Goal: Information Seeking & Learning: Find specific fact

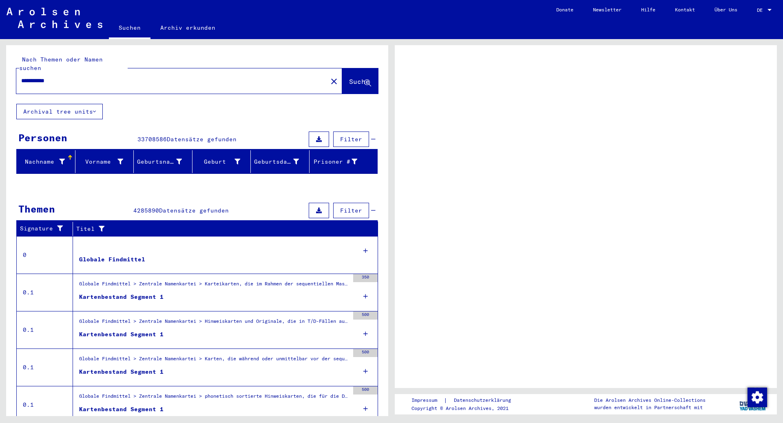
click at [349, 77] on span "Suche" at bounding box center [359, 81] width 20 height 8
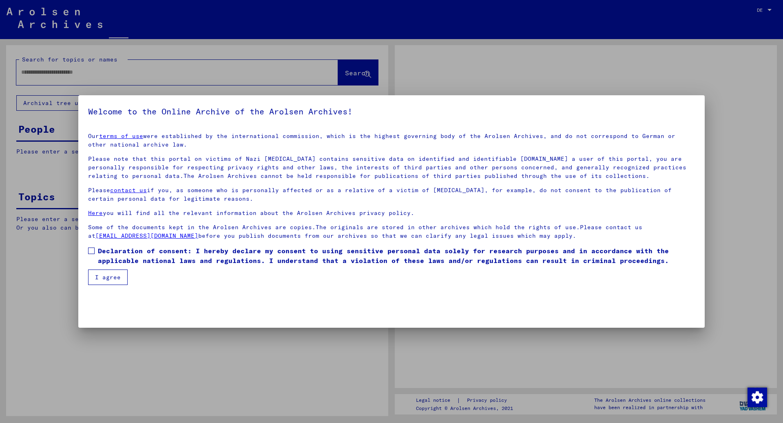
type input "**********"
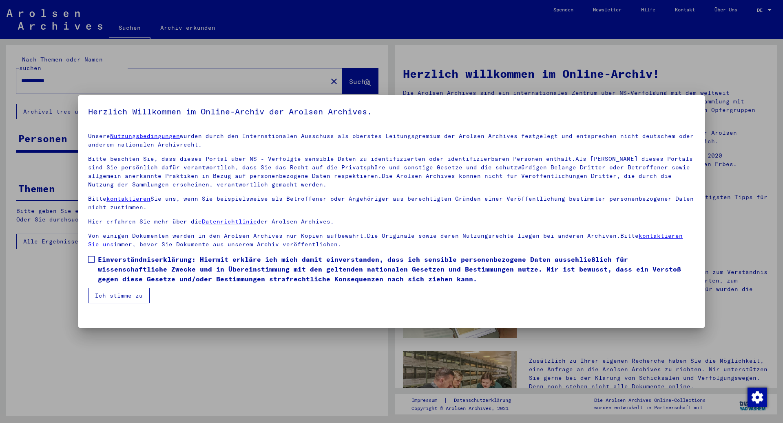
click at [91, 260] on span at bounding box center [91, 259] width 7 height 7
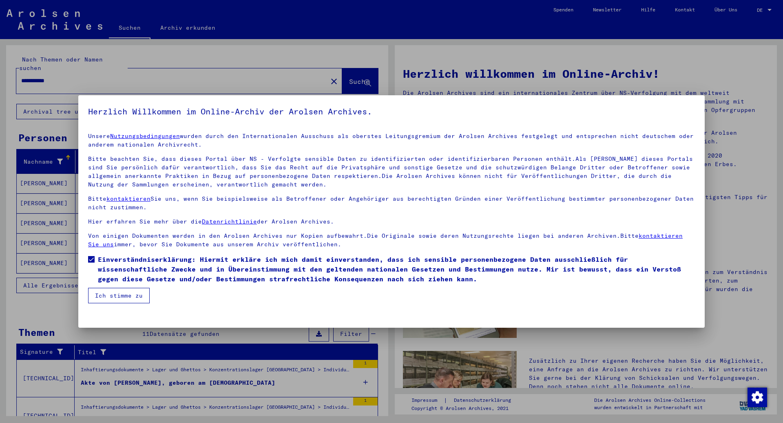
click at [117, 298] on button "Ich stimme zu" at bounding box center [119, 295] width 62 height 15
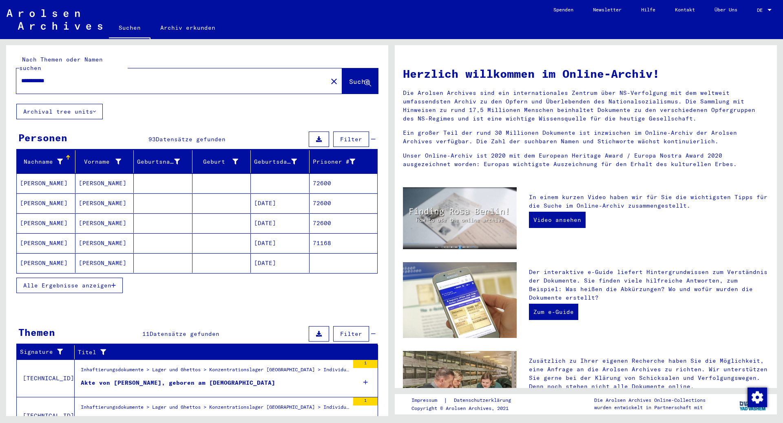
click at [84, 282] on span "Alle Ergebnisse anzeigen" at bounding box center [67, 285] width 88 height 7
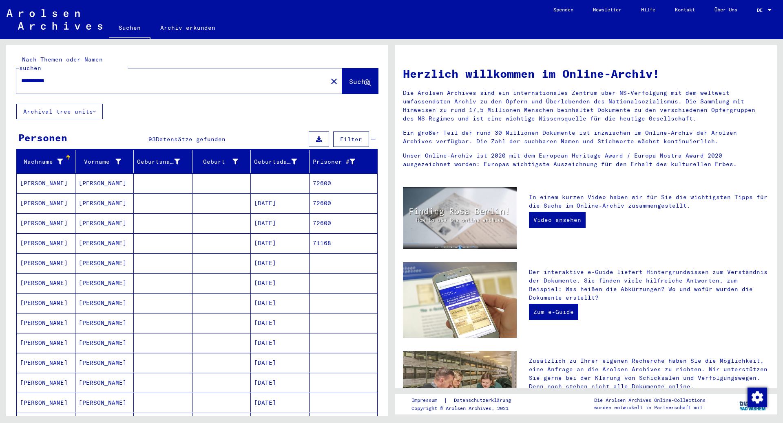
click at [265, 256] on mat-cell "[DATE]" at bounding box center [280, 264] width 59 height 20
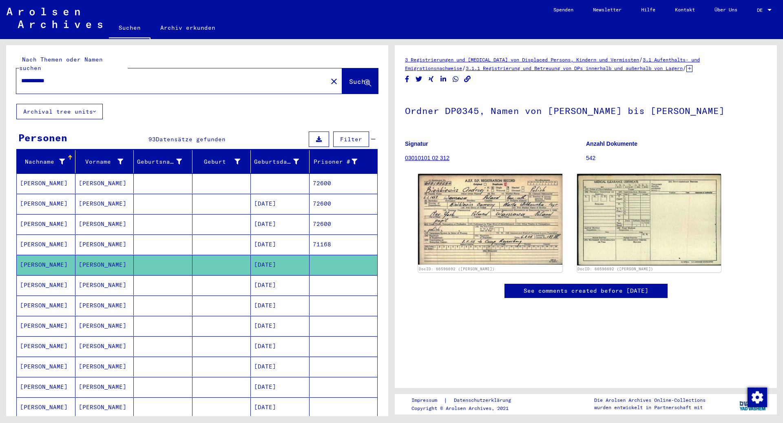
click at [51, 278] on mat-cell "[PERSON_NAME]" at bounding box center [46, 286] width 59 height 20
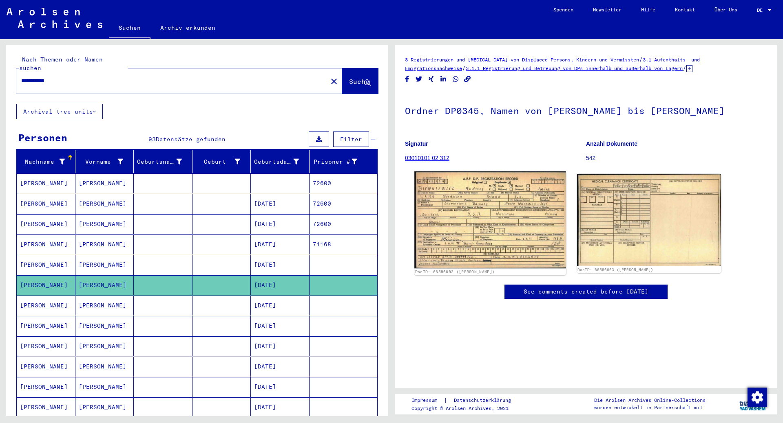
click at [494, 229] on img at bounding box center [489, 220] width 151 height 97
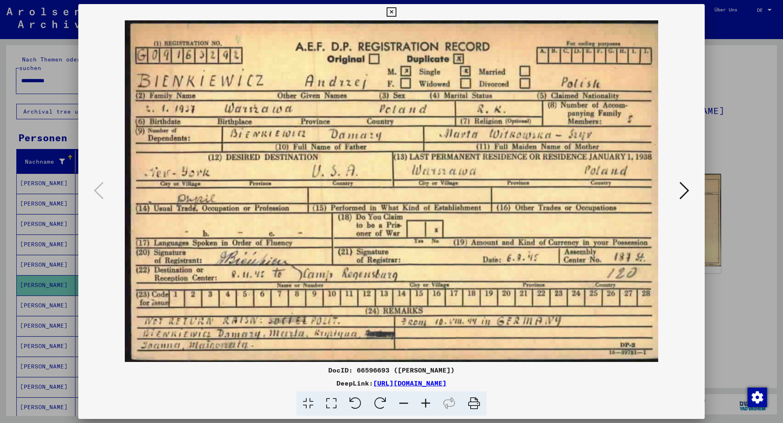
click at [686, 188] on icon at bounding box center [684, 191] width 10 height 20
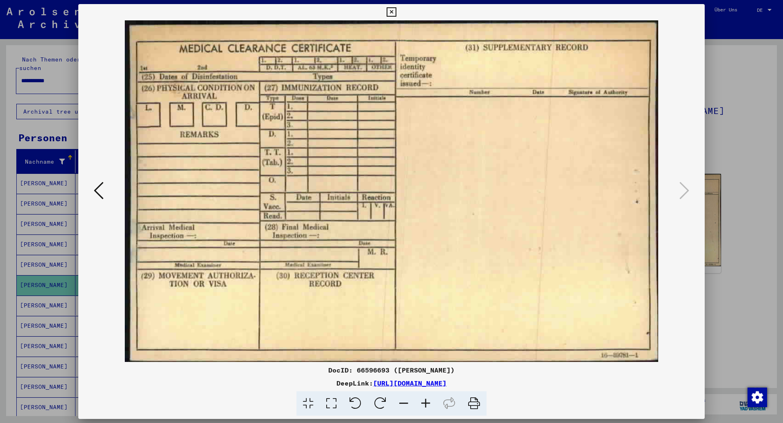
click at [106, 189] on button at bounding box center [98, 191] width 15 height 23
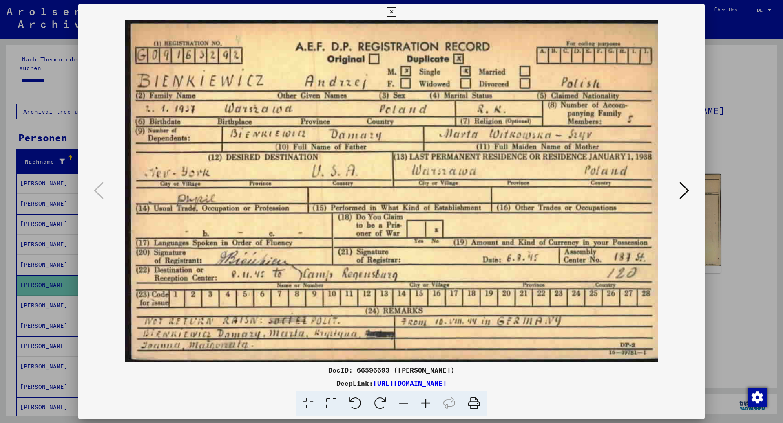
click at [683, 192] on icon at bounding box center [684, 191] width 10 height 20
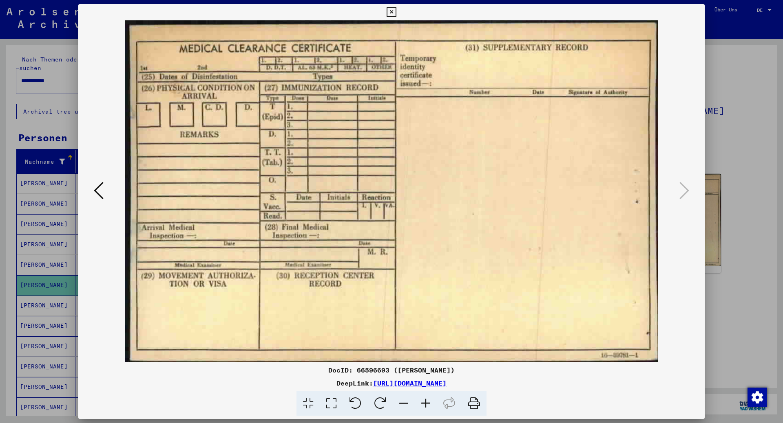
click at [737, 176] on div at bounding box center [391, 211] width 783 height 423
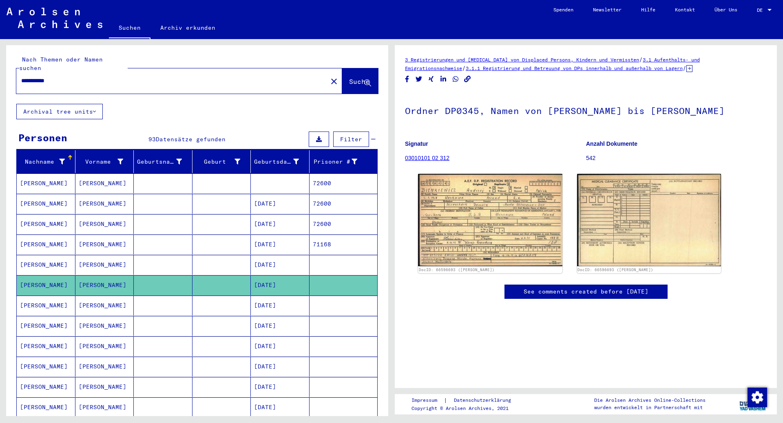
click at [167, 255] on mat-cell at bounding box center [163, 265] width 59 height 20
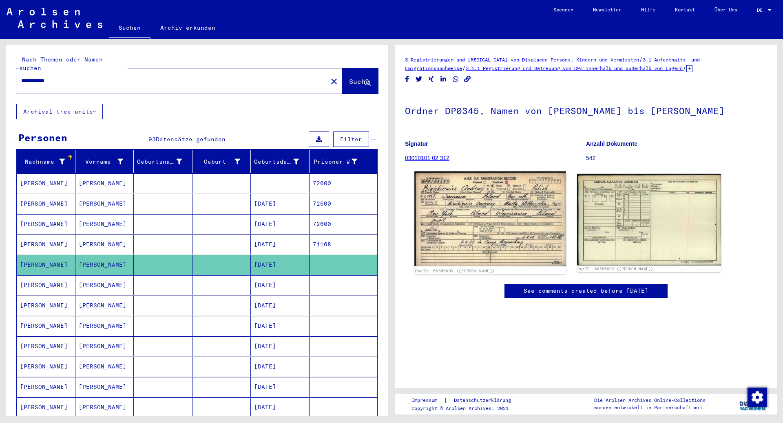
click at [495, 218] on img at bounding box center [489, 219] width 151 height 95
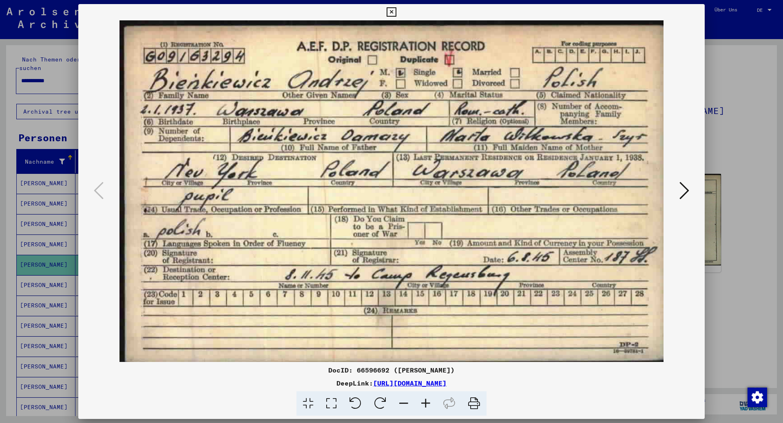
click at [684, 199] on icon at bounding box center [684, 191] width 10 height 20
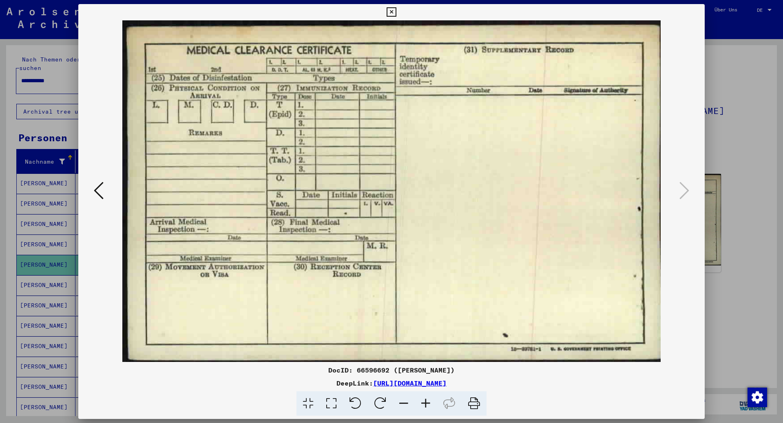
click at [736, 201] on div at bounding box center [391, 211] width 783 height 423
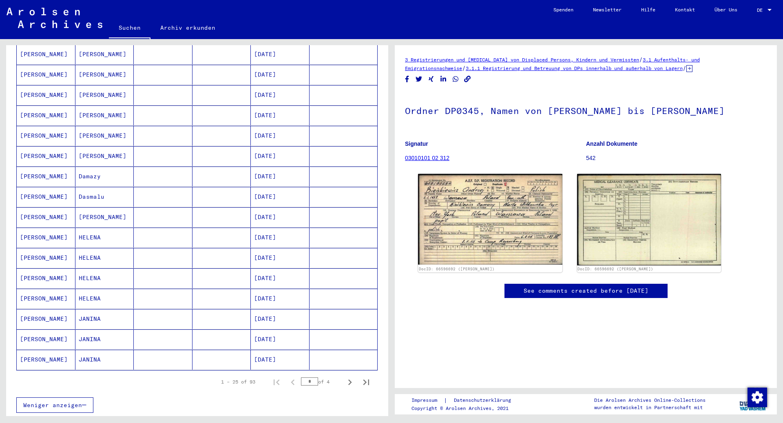
scroll to position [326, 0]
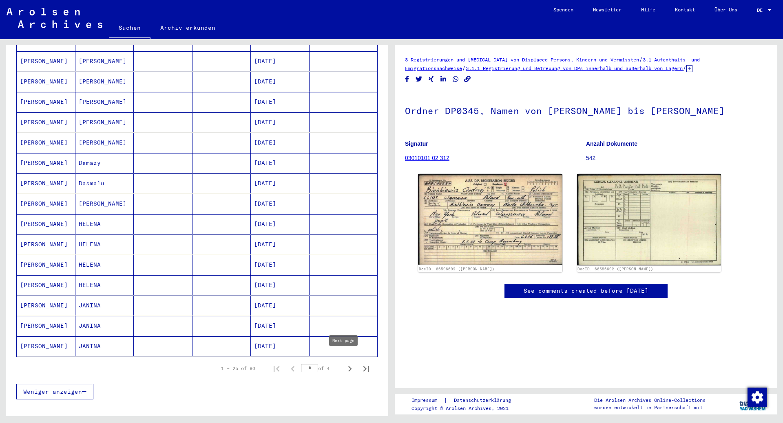
click at [344, 364] on icon "Next page" at bounding box center [349, 369] width 11 height 11
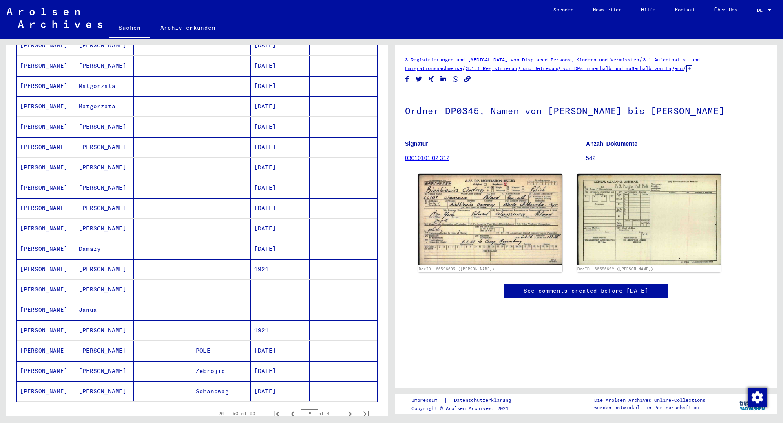
scroll to position [285, 0]
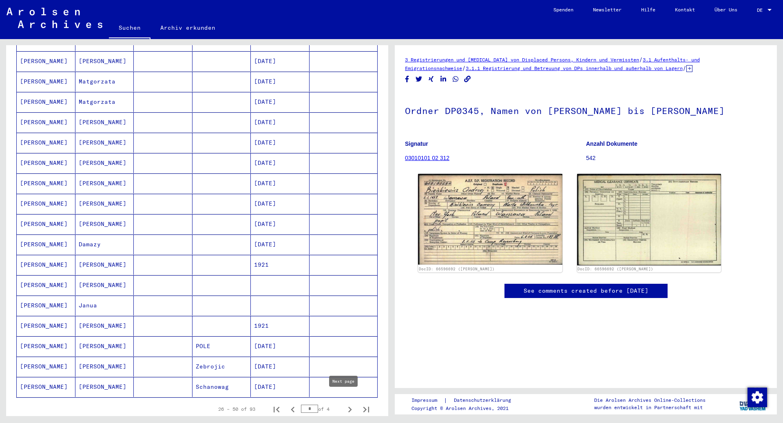
click at [344, 404] on icon "Next page" at bounding box center [349, 409] width 11 height 11
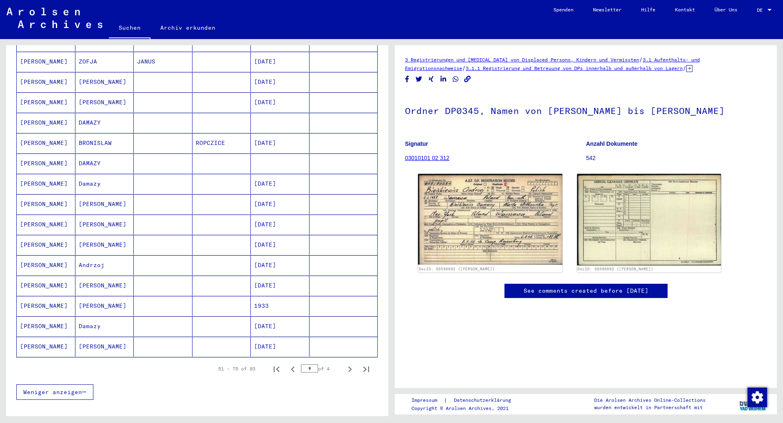
scroll to position [326, 0]
click at [279, 255] on mat-cell "[DATE]" at bounding box center [280, 265] width 59 height 20
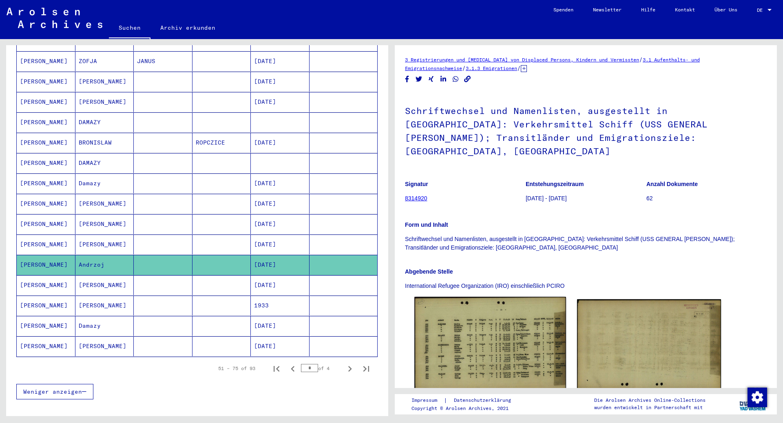
click at [479, 324] on img at bounding box center [489, 344] width 151 height 95
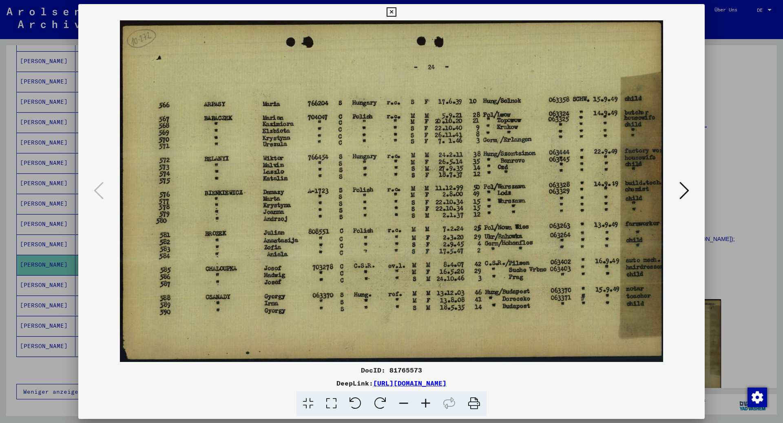
click at [732, 183] on div at bounding box center [391, 211] width 783 height 423
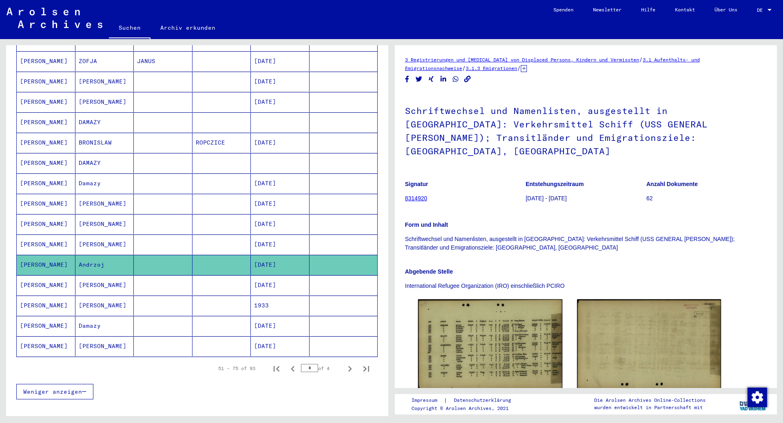
click at [175, 240] on mat-cell at bounding box center [163, 245] width 59 height 20
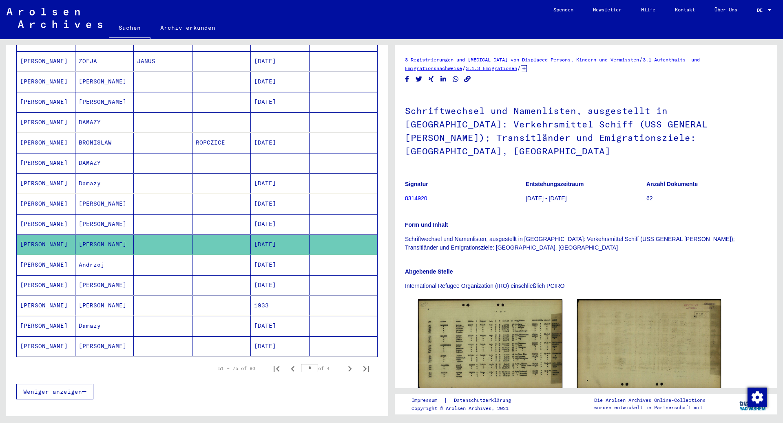
click at [171, 237] on mat-cell at bounding box center [163, 245] width 59 height 20
click at [287, 364] on icon "Previous page" at bounding box center [292, 369] width 11 height 11
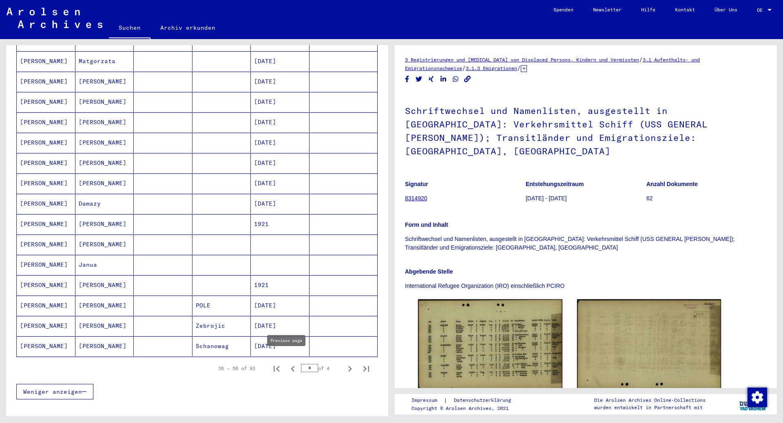
click at [291, 366] on icon "Previous page" at bounding box center [293, 369] width 4 height 6
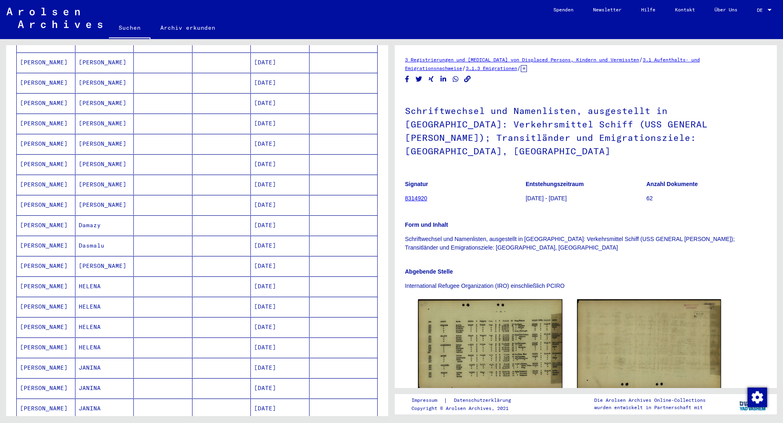
scroll to position [285, 0]
click at [105, 199] on mat-cell "Damazy" at bounding box center [104, 204] width 59 height 20
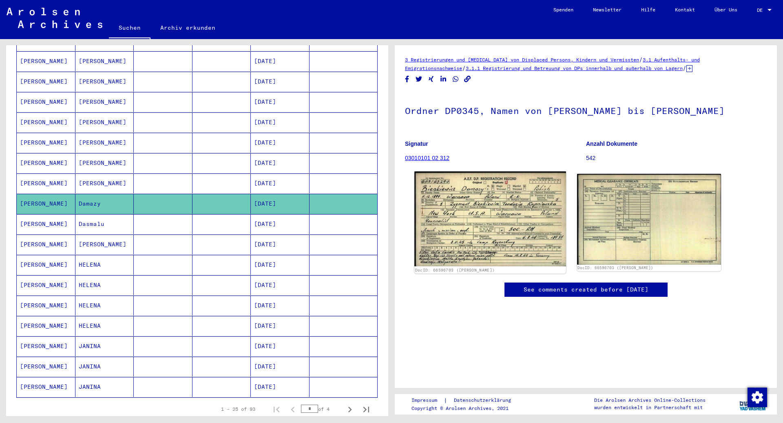
click at [463, 212] on img at bounding box center [489, 219] width 151 height 95
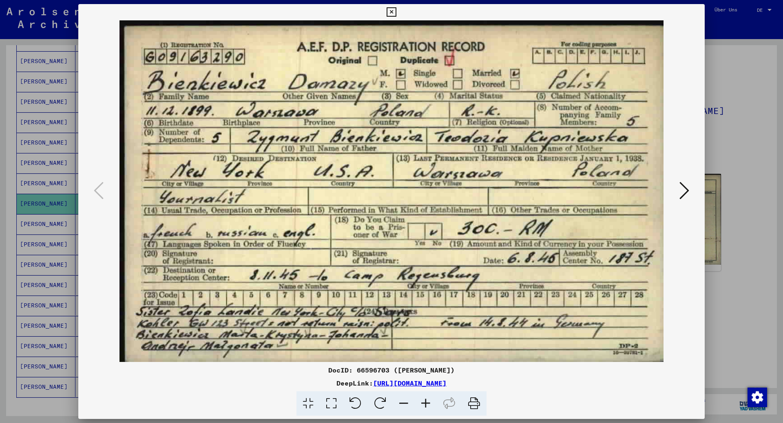
click at [683, 190] on icon at bounding box center [684, 191] width 10 height 20
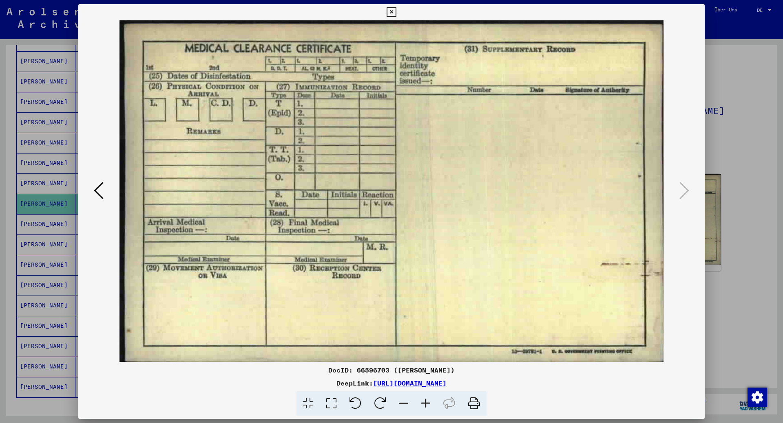
click at [736, 55] on div at bounding box center [391, 211] width 783 height 423
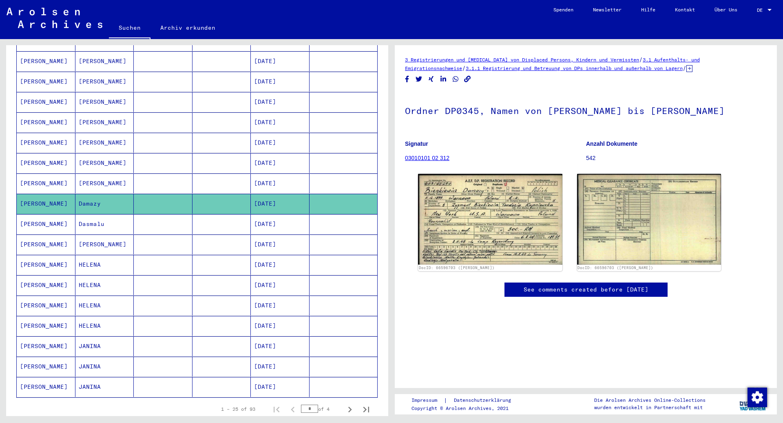
click at [171, 216] on mat-cell at bounding box center [163, 224] width 59 height 20
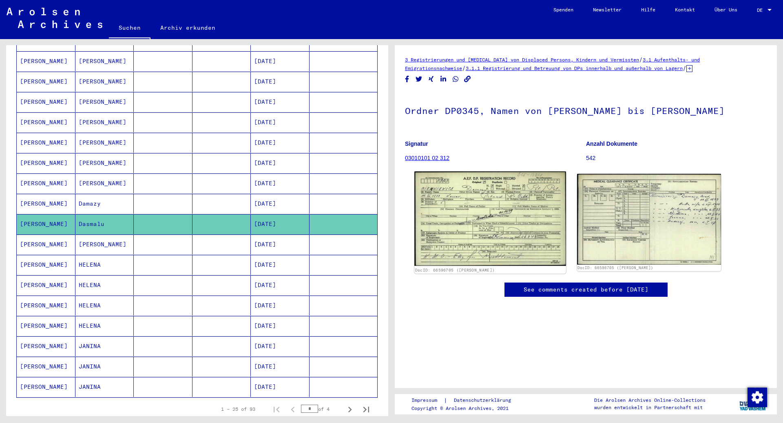
click at [485, 232] on img at bounding box center [489, 219] width 151 height 95
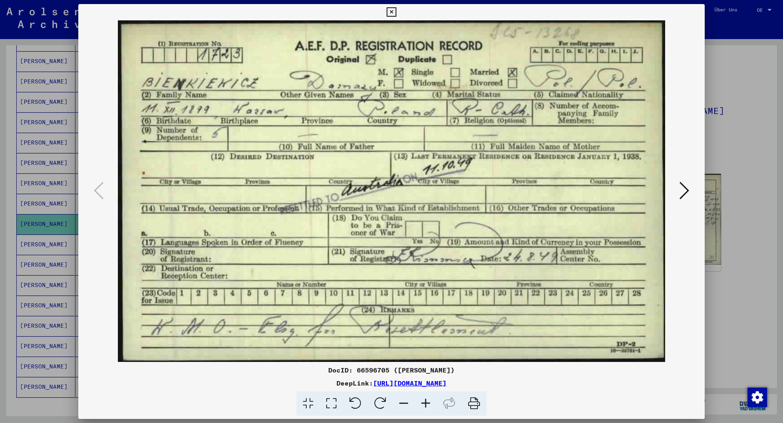
click at [688, 193] on icon at bounding box center [684, 191] width 10 height 20
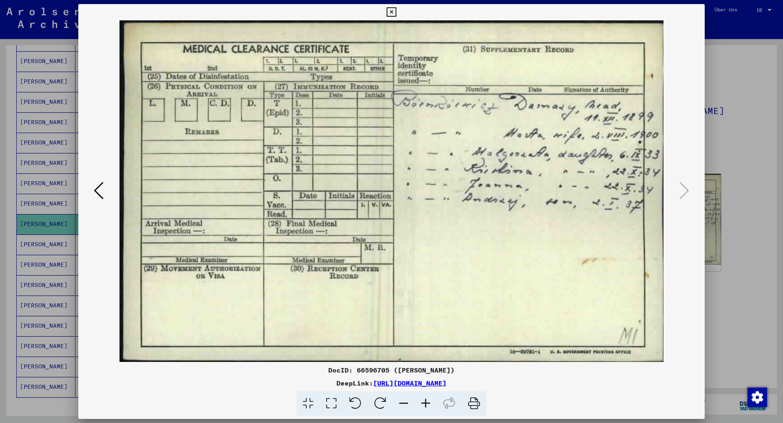
click at [734, 196] on div at bounding box center [391, 211] width 783 height 423
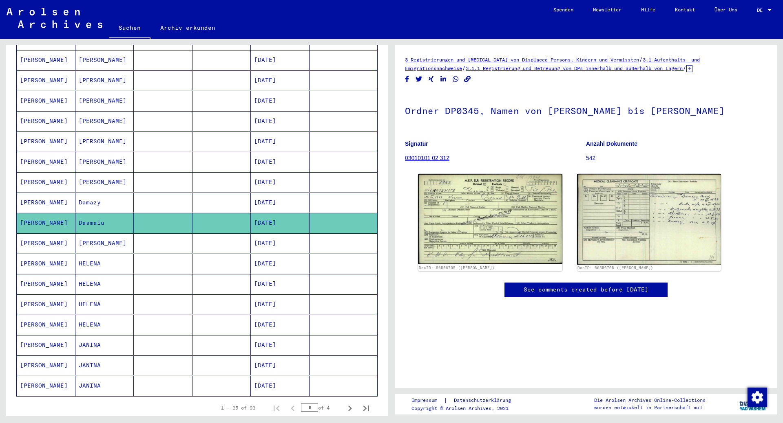
scroll to position [367, 0]
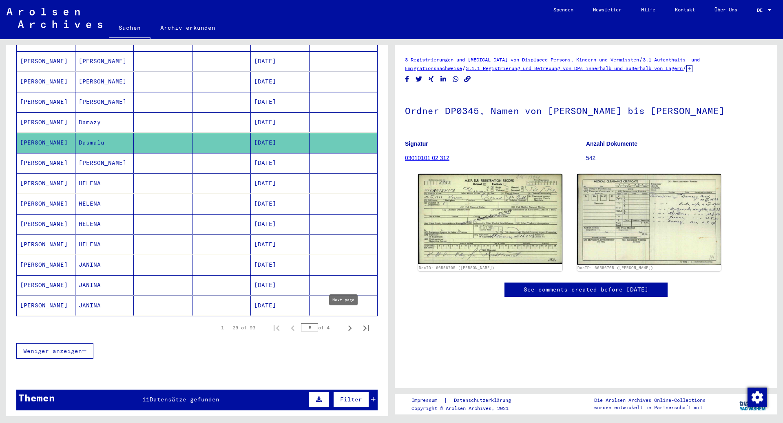
click at [344, 323] on icon "Next page" at bounding box center [349, 328] width 11 height 11
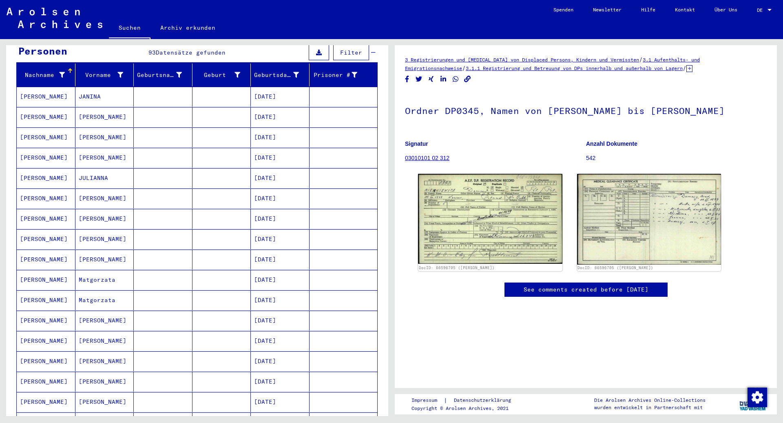
scroll to position [122, 0]
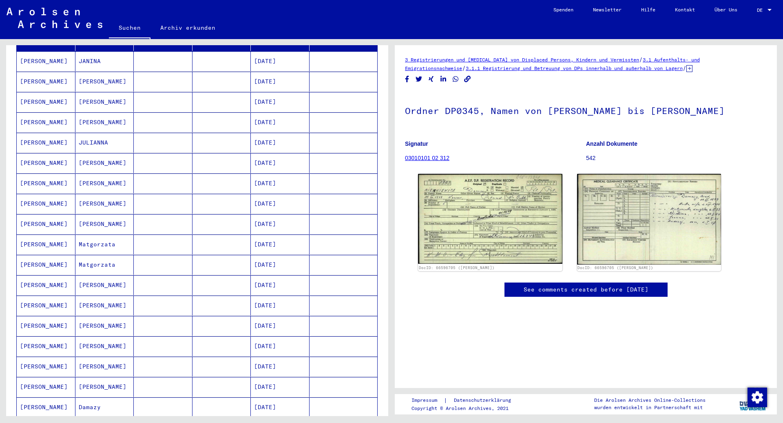
click at [119, 361] on mat-cell "[PERSON_NAME]" at bounding box center [104, 367] width 59 height 20
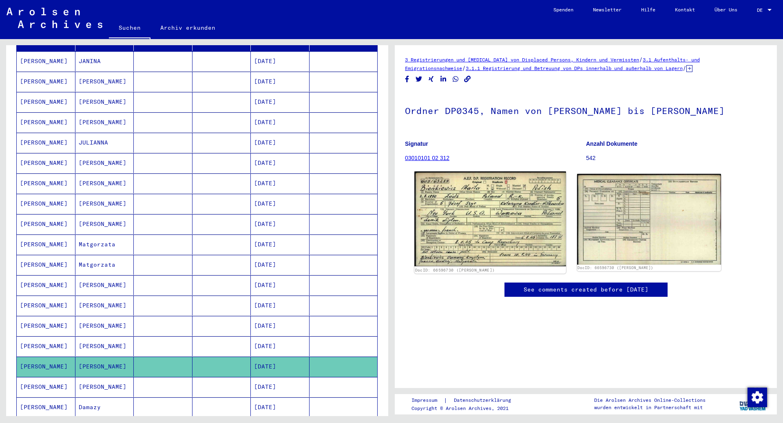
click at [497, 219] on img at bounding box center [489, 219] width 151 height 95
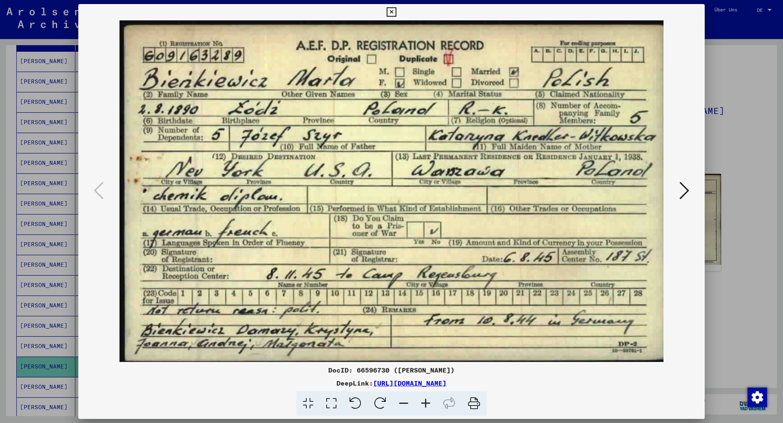
click at [680, 195] on icon at bounding box center [684, 191] width 10 height 20
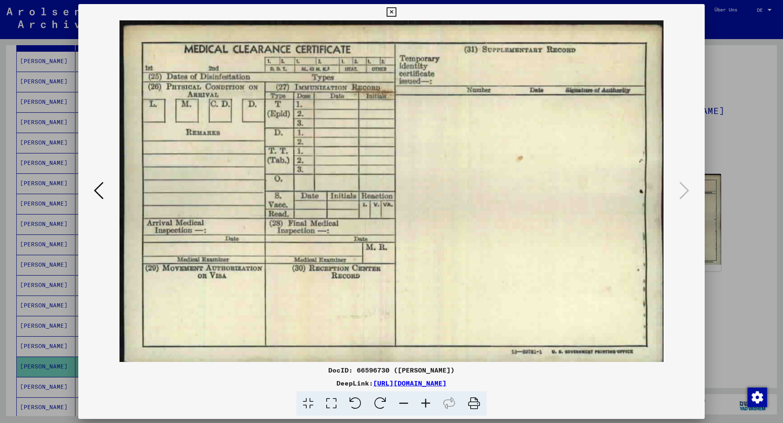
click at [102, 196] on icon at bounding box center [99, 191] width 10 height 20
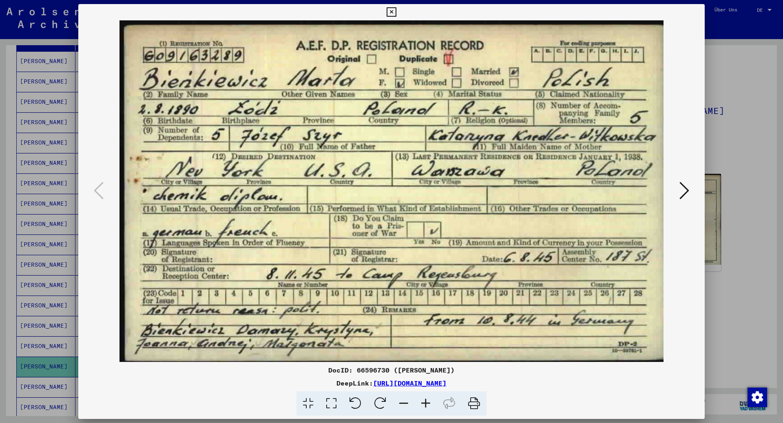
click at [730, 250] on div at bounding box center [391, 211] width 783 height 423
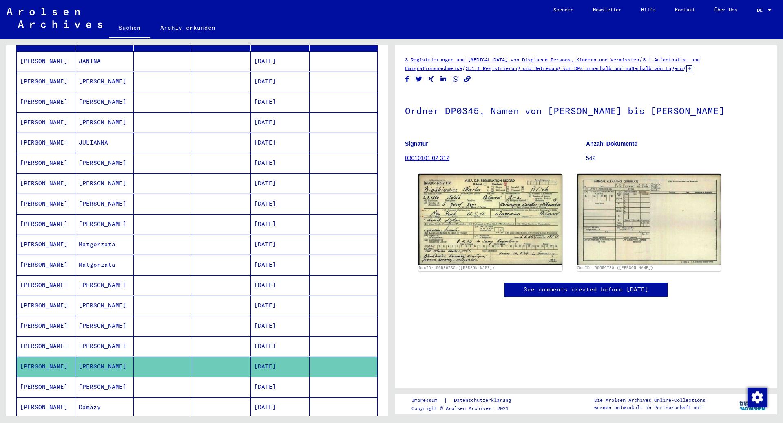
drag, startPoint x: 101, startPoint y: 377, endPoint x: 135, endPoint y: 374, distance: 33.5
click at [103, 377] on mat-cell "[PERSON_NAME]" at bounding box center [104, 387] width 59 height 20
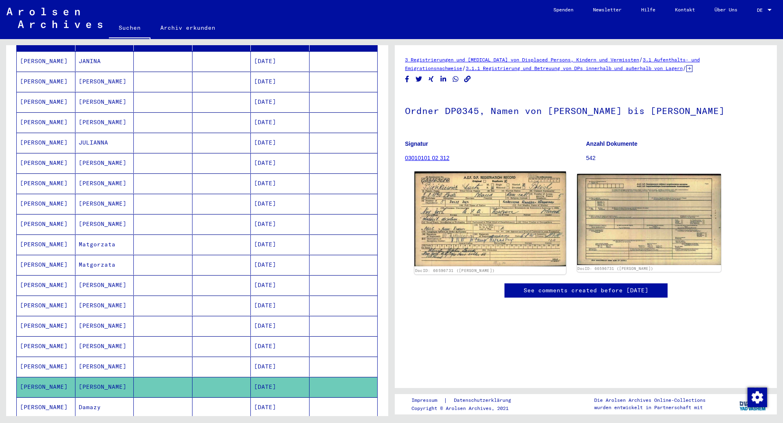
click at [492, 234] on img at bounding box center [489, 219] width 151 height 95
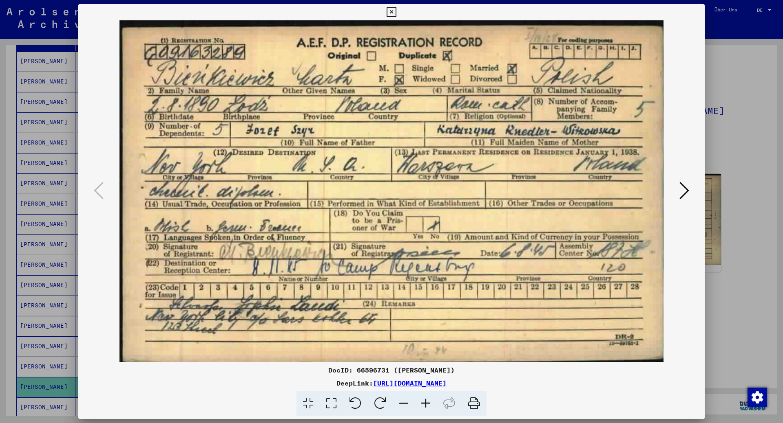
click at [678, 193] on button at bounding box center [684, 191] width 15 height 23
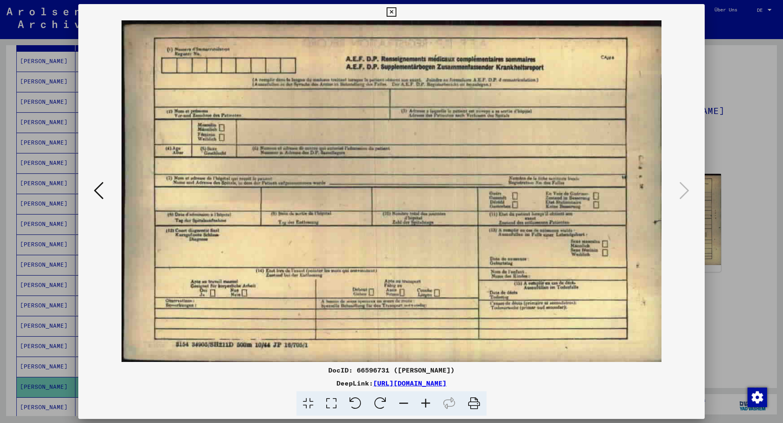
click at [739, 179] on div at bounding box center [391, 211] width 783 height 423
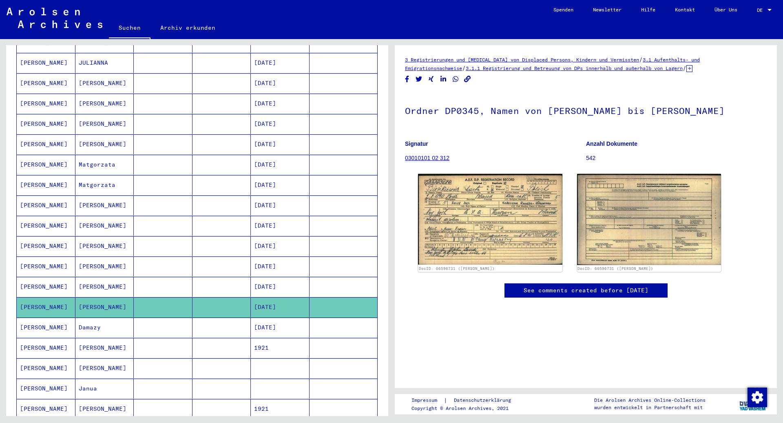
scroll to position [204, 0]
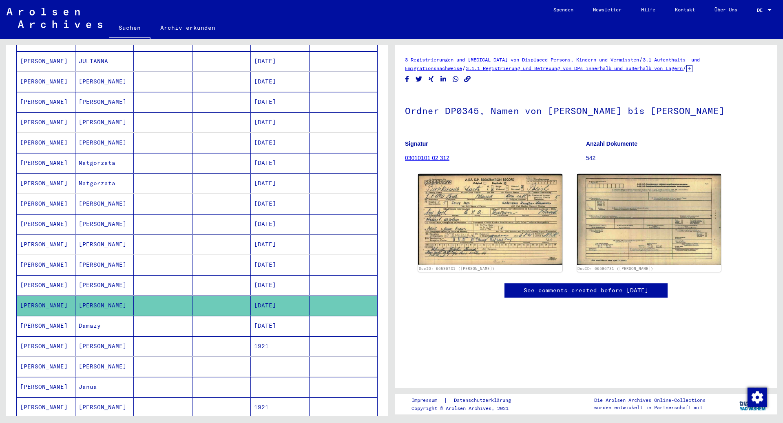
click at [97, 316] on mat-cell "Damazy" at bounding box center [104, 326] width 59 height 20
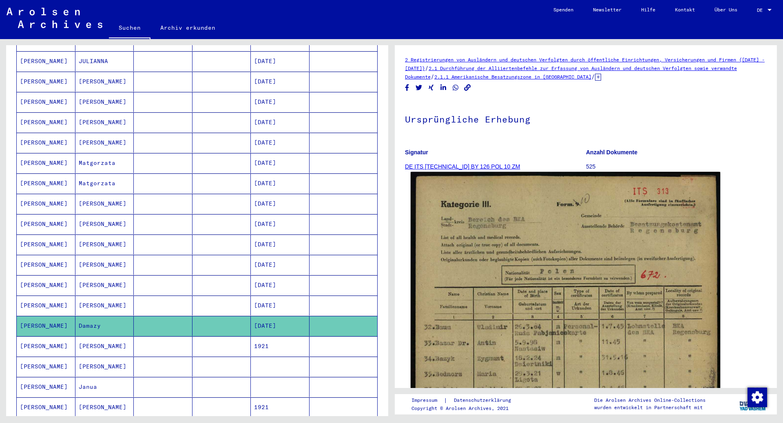
click at [591, 275] on img at bounding box center [564, 390] width 309 height 436
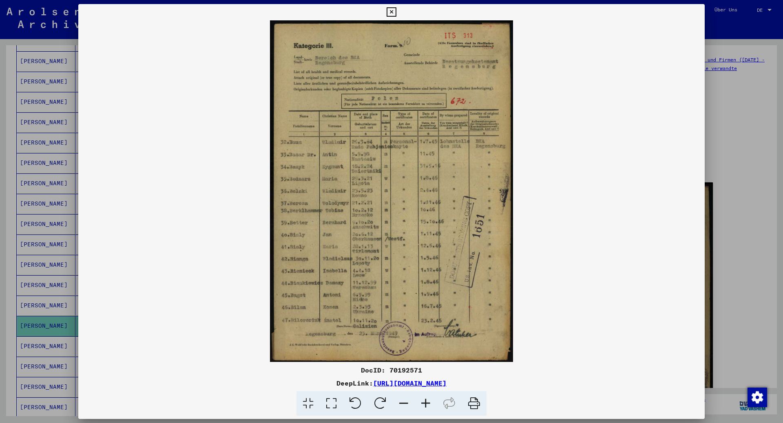
click at [558, 284] on img at bounding box center [391, 191] width 626 height 342
click at [731, 260] on div at bounding box center [391, 211] width 783 height 423
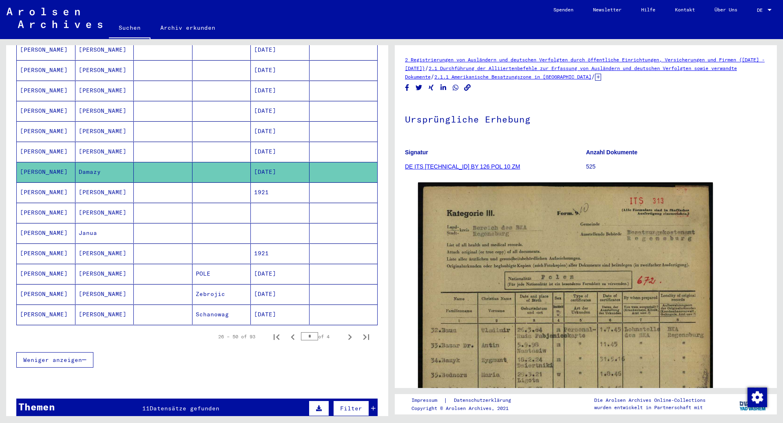
scroll to position [367, 0]
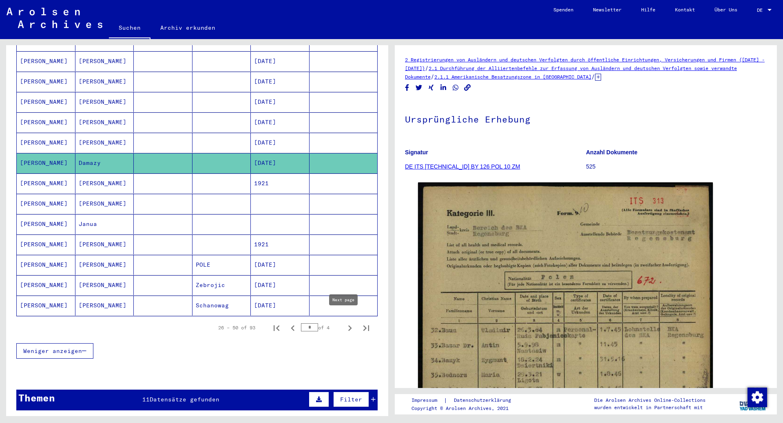
click at [344, 323] on icon "Next page" at bounding box center [349, 328] width 11 height 11
type input "*"
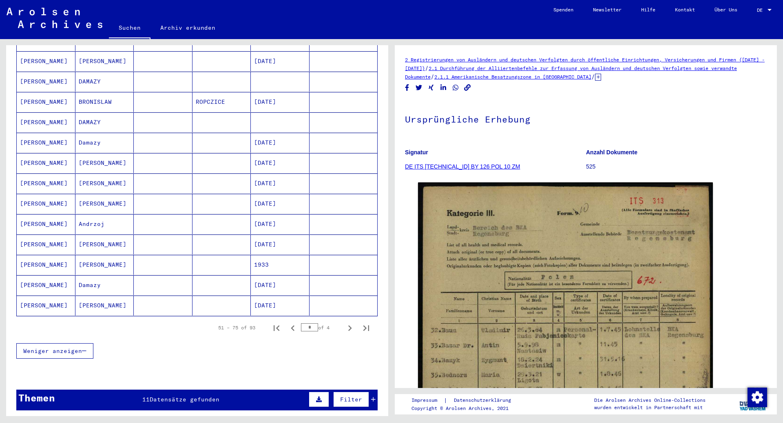
click at [110, 301] on mat-cell "[PERSON_NAME]" at bounding box center [104, 306] width 59 height 20
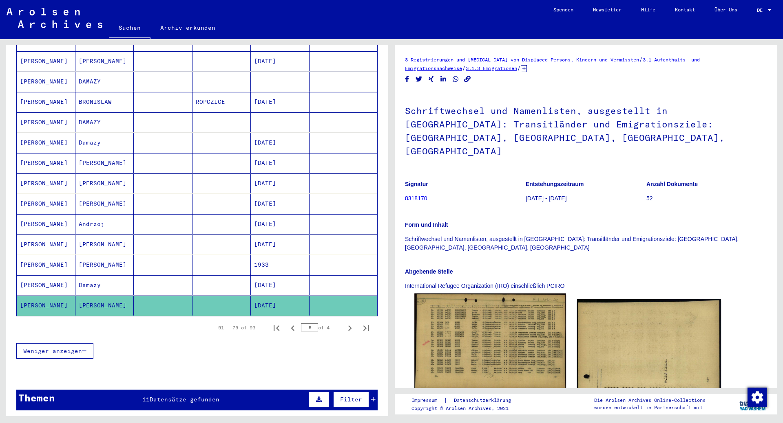
click at [480, 310] on img at bounding box center [489, 342] width 151 height 96
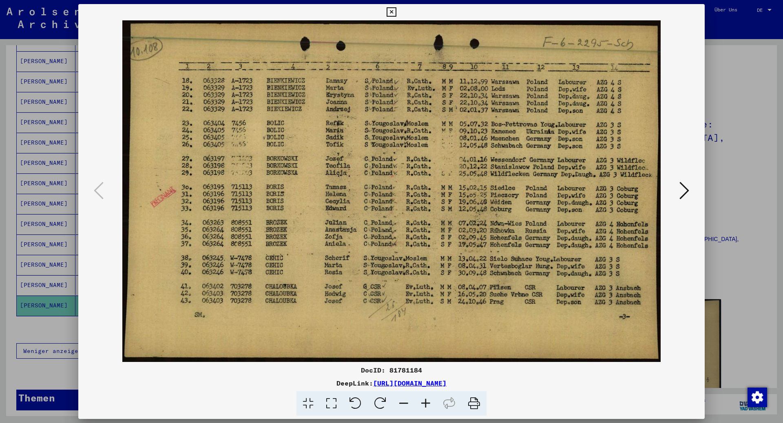
click at [685, 194] on icon at bounding box center [684, 191] width 10 height 20
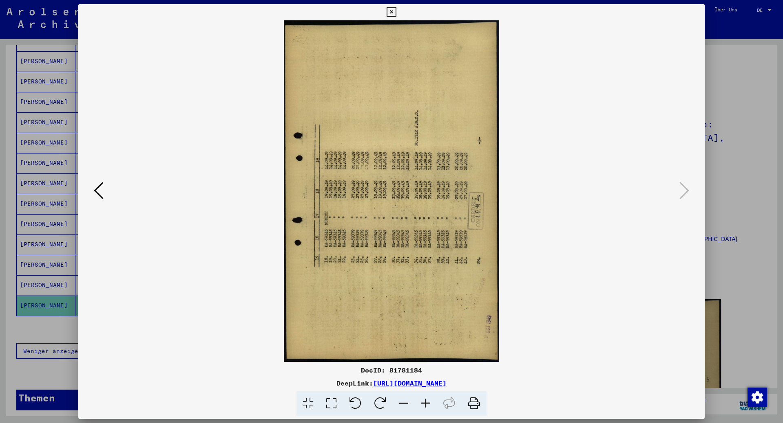
click at [752, 201] on div at bounding box center [391, 211] width 783 height 423
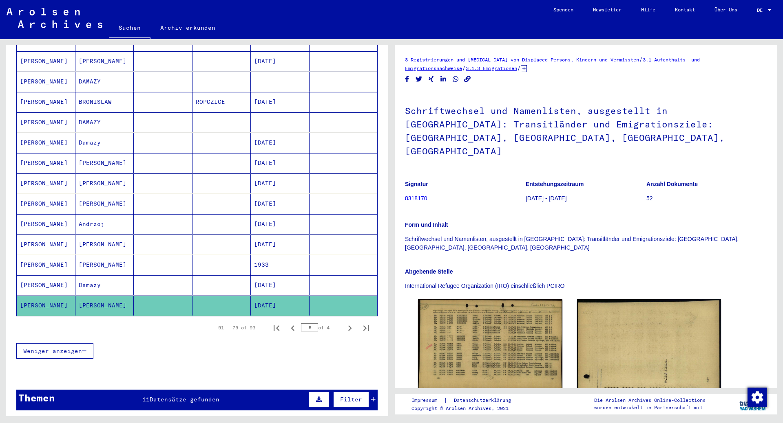
click at [111, 240] on mat-cell "[PERSON_NAME]" at bounding box center [104, 245] width 59 height 20
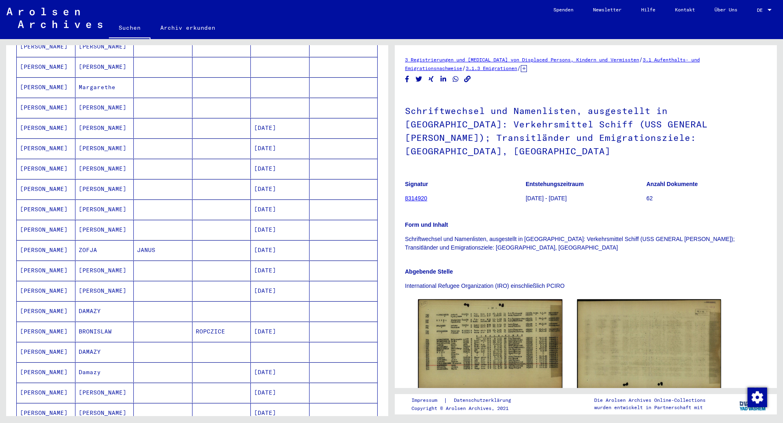
scroll to position [41, 0]
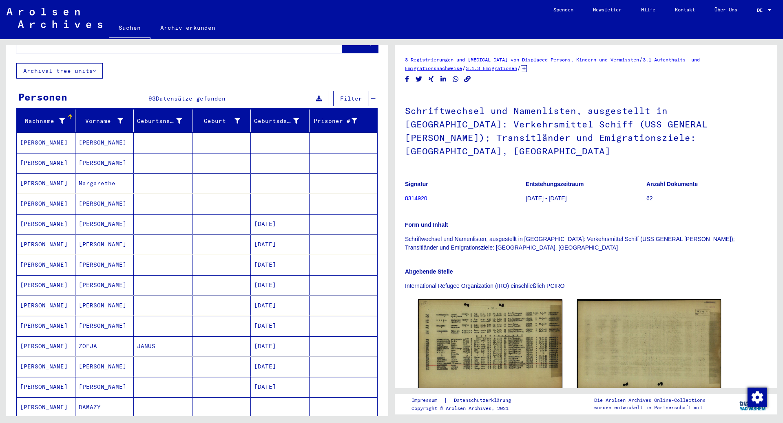
click at [117, 178] on mat-cell "Margarethe" at bounding box center [104, 184] width 59 height 20
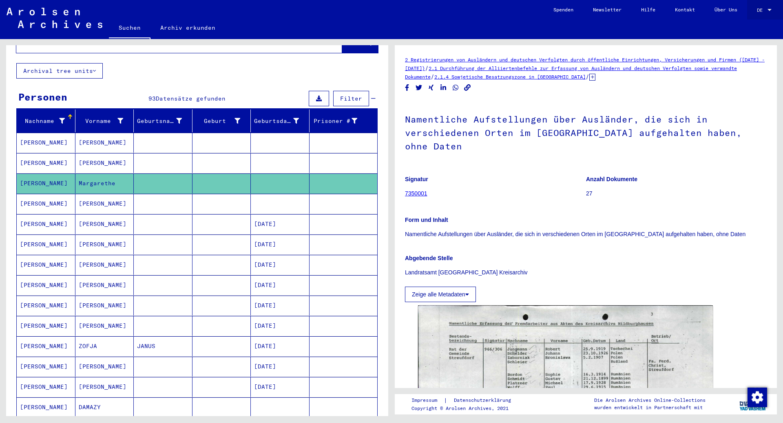
click at [769, 9] on div at bounding box center [768, 10] width 7 height 6
click at [759, 15] on span "English" at bounding box center [749, 14] width 20 height 6
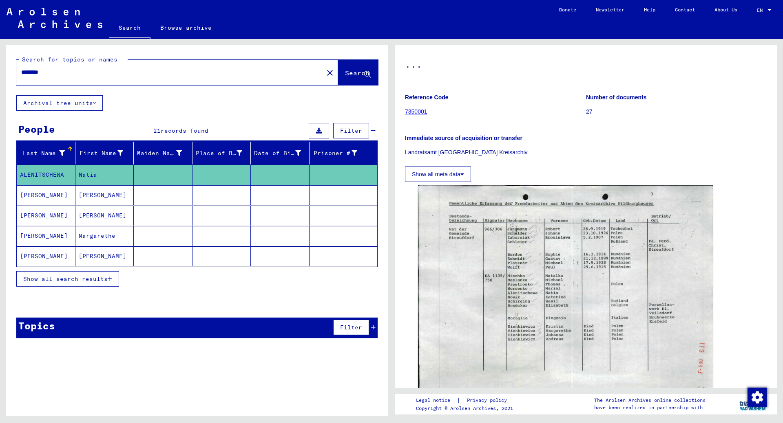
scroll to position [41, 0]
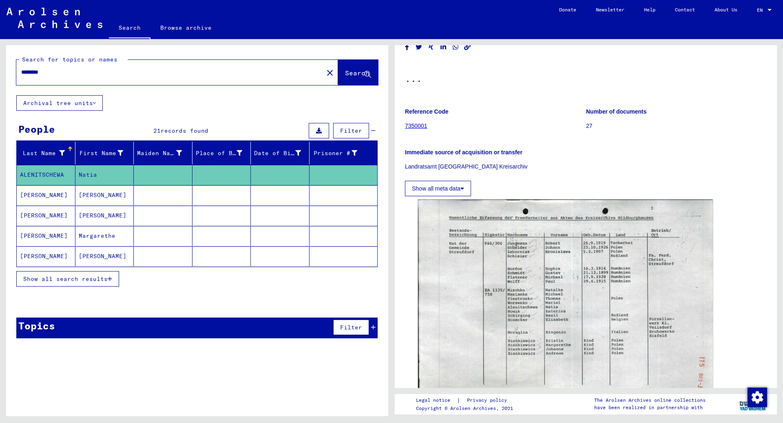
click at [99, 222] on mat-cell "[PERSON_NAME]" at bounding box center [104, 216] width 59 height 20
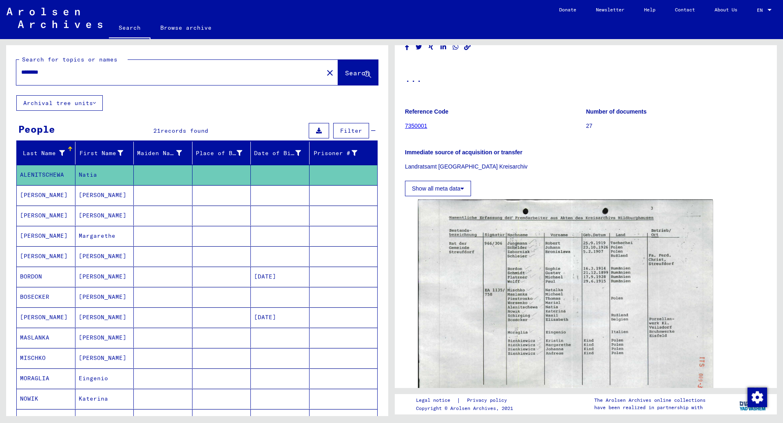
click at [97, 217] on mat-cell "[PERSON_NAME]" at bounding box center [104, 216] width 59 height 20
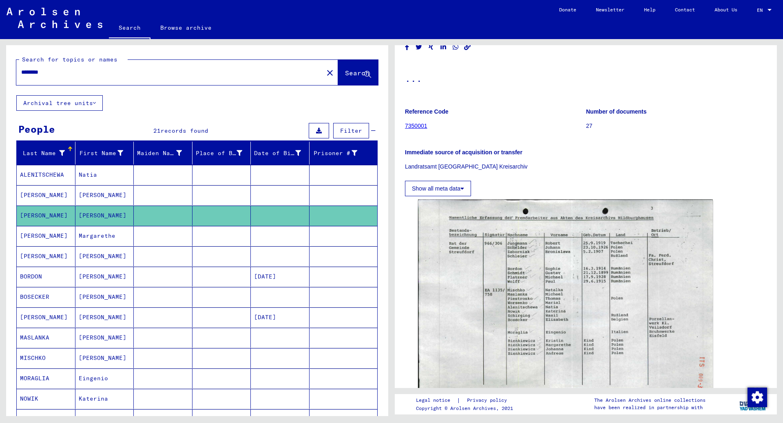
click at [92, 219] on mat-cell "[PERSON_NAME]" at bounding box center [104, 216] width 59 height 20
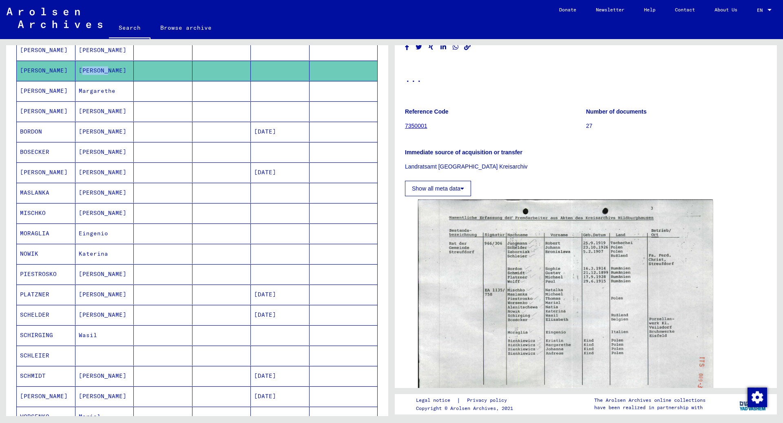
scroll to position [35, 0]
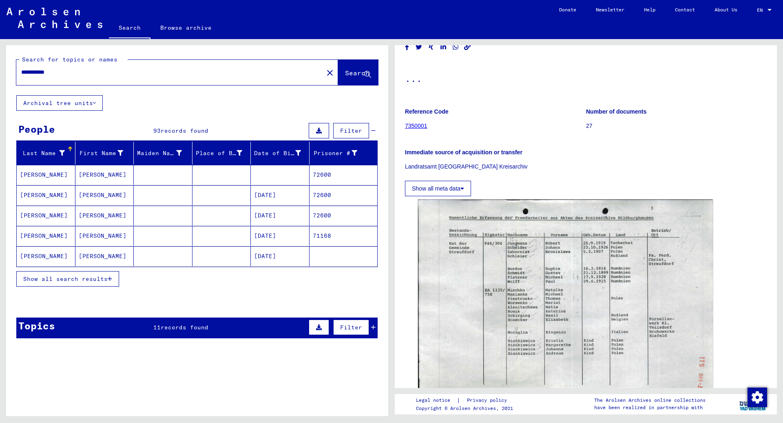
click at [106, 75] on input "**********" at bounding box center [169, 72] width 297 height 9
type input "**********"
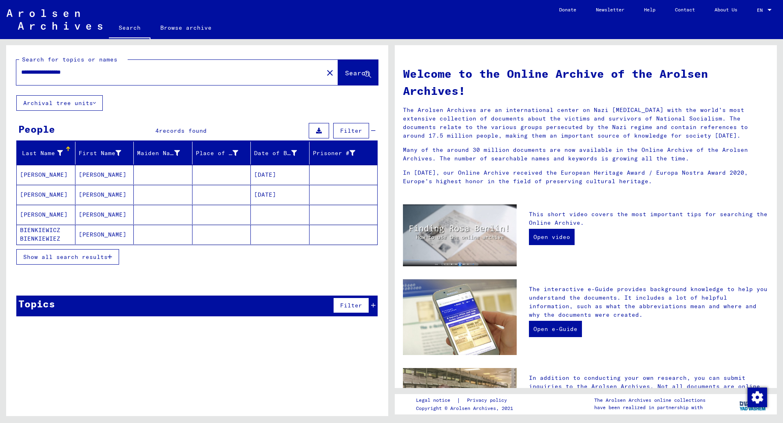
click at [49, 178] on mat-cell "[PERSON_NAME]" at bounding box center [46, 175] width 59 height 20
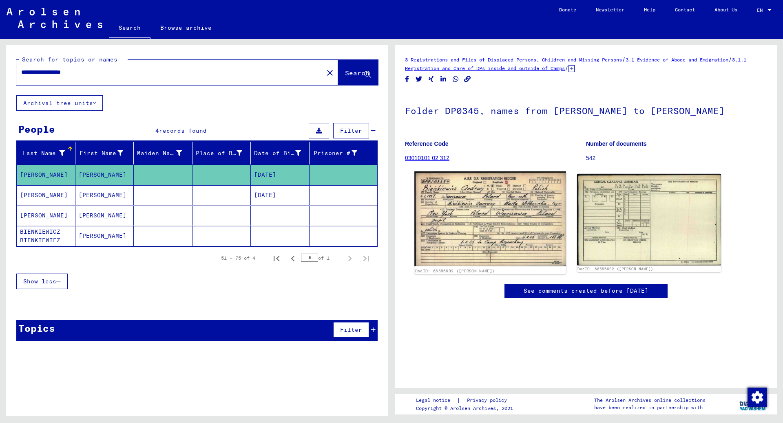
click at [504, 203] on img at bounding box center [489, 219] width 151 height 95
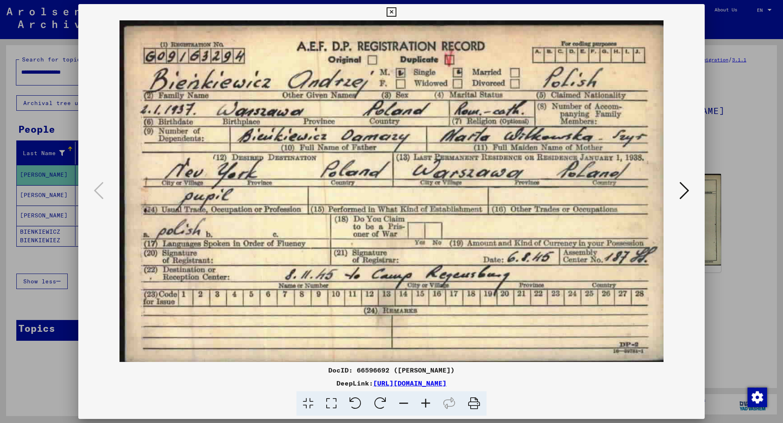
click at [686, 193] on icon at bounding box center [684, 191] width 10 height 20
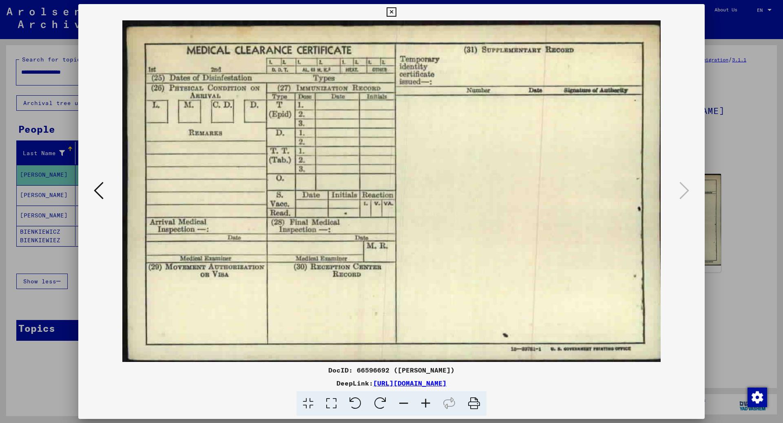
click at [101, 190] on icon at bounding box center [99, 191] width 10 height 20
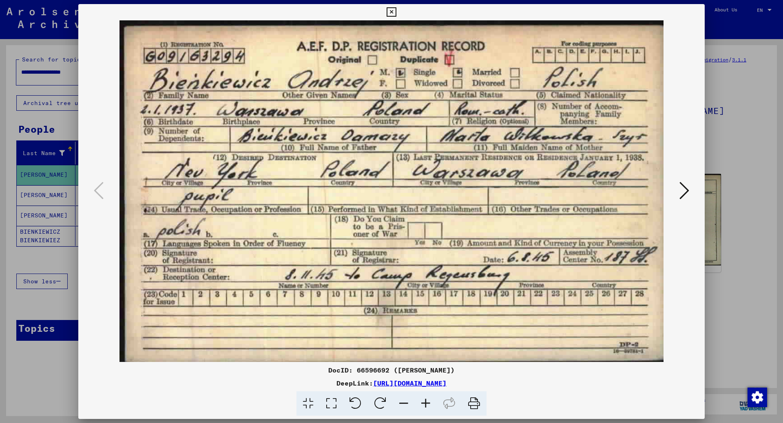
click at [734, 232] on div at bounding box center [391, 211] width 783 height 423
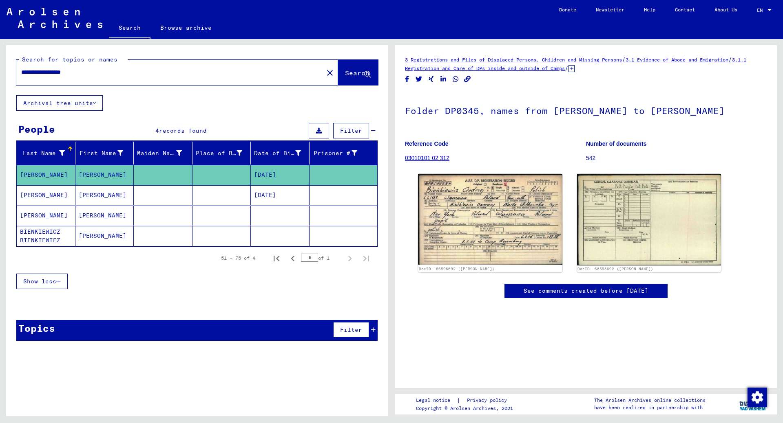
click at [170, 201] on mat-cell at bounding box center [163, 195] width 59 height 20
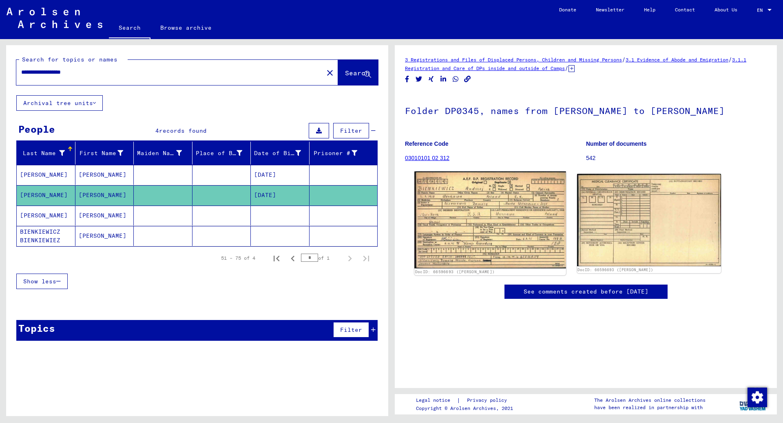
click at [512, 212] on img at bounding box center [489, 220] width 151 height 97
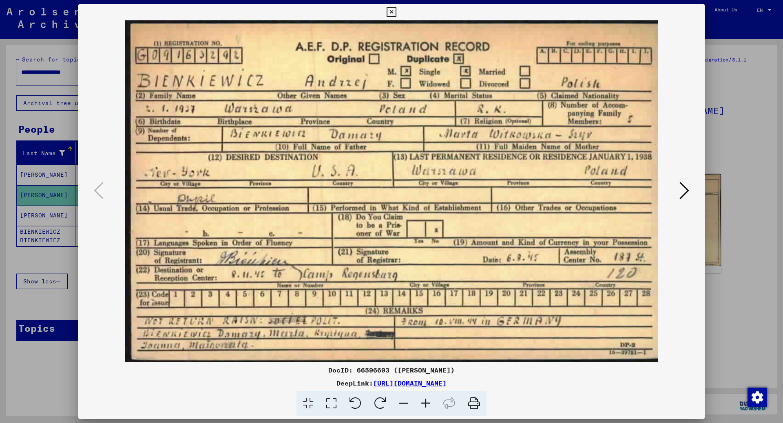
click at [744, 202] on div at bounding box center [391, 211] width 783 height 423
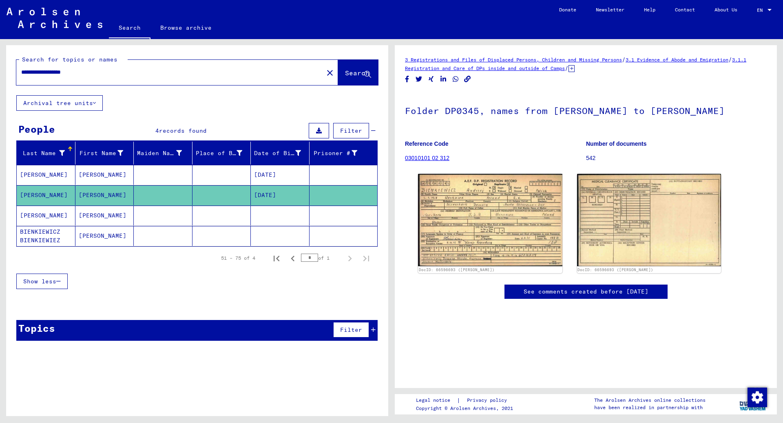
click at [111, 218] on mat-cell "[PERSON_NAME]" at bounding box center [104, 216] width 59 height 20
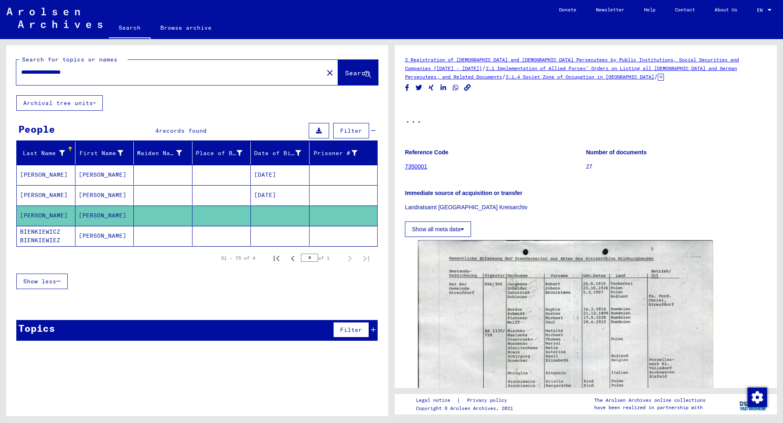
click at [108, 233] on mat-cell "[PERSON_NAME]" at bounding box center [104, 236] width 59 height 20
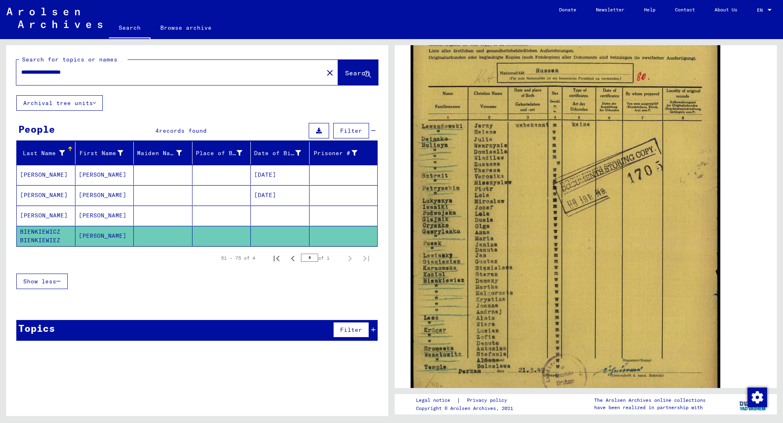
scroll to position [204, 0]
